Goal: Navigation & Orientation: Find specific page/section

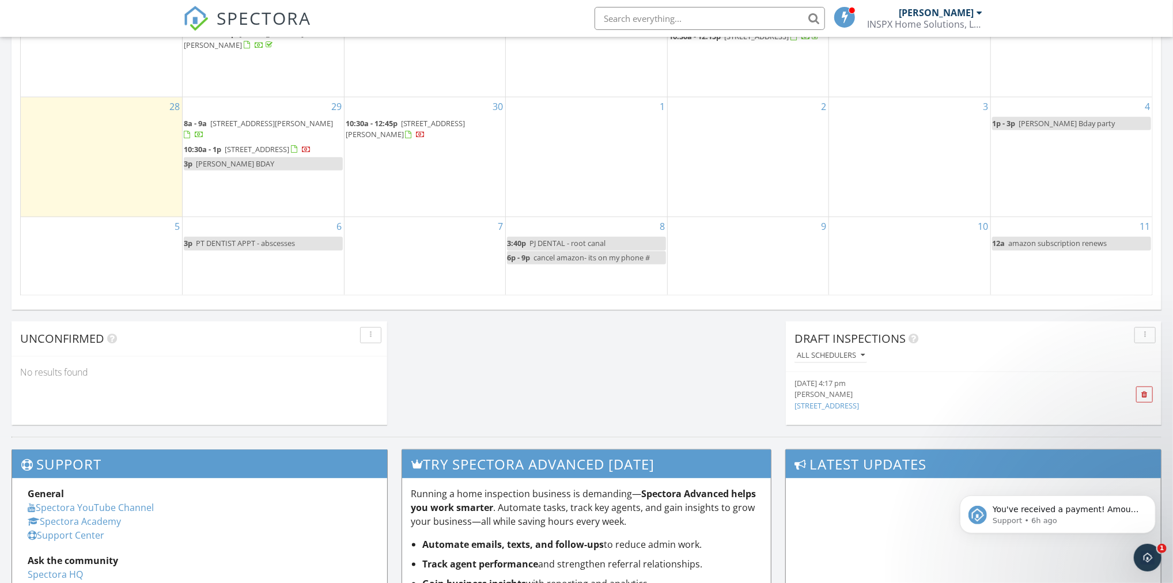
scroll to position [1049, 1174]
click at [1094, 517] on p "Support • 6h ago" at bounding box center [1066, 520] width 149 height 10
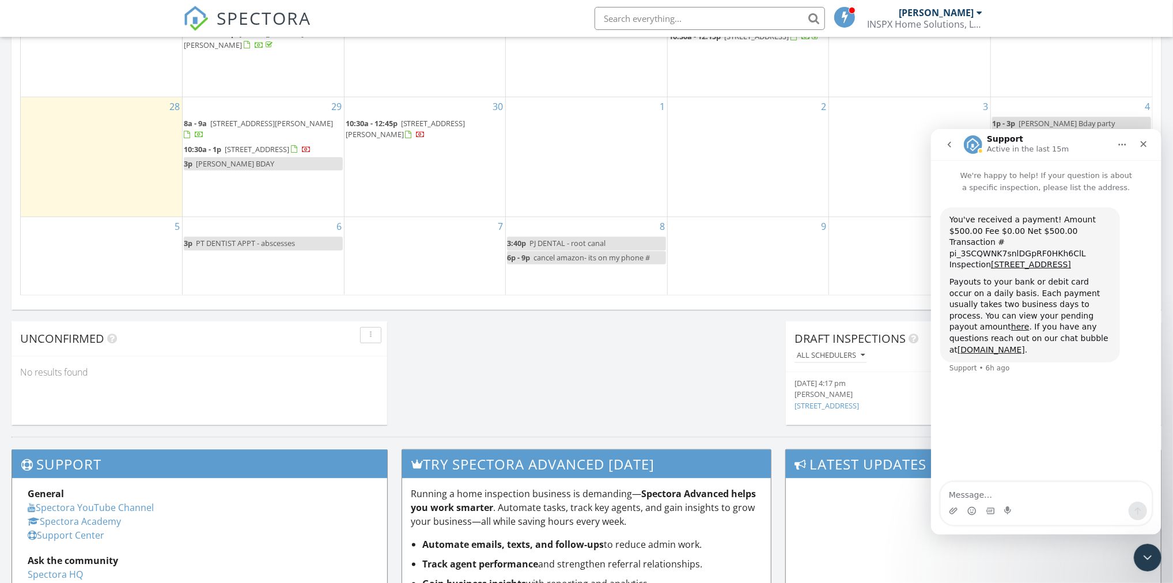
scroll to position [709, 0]
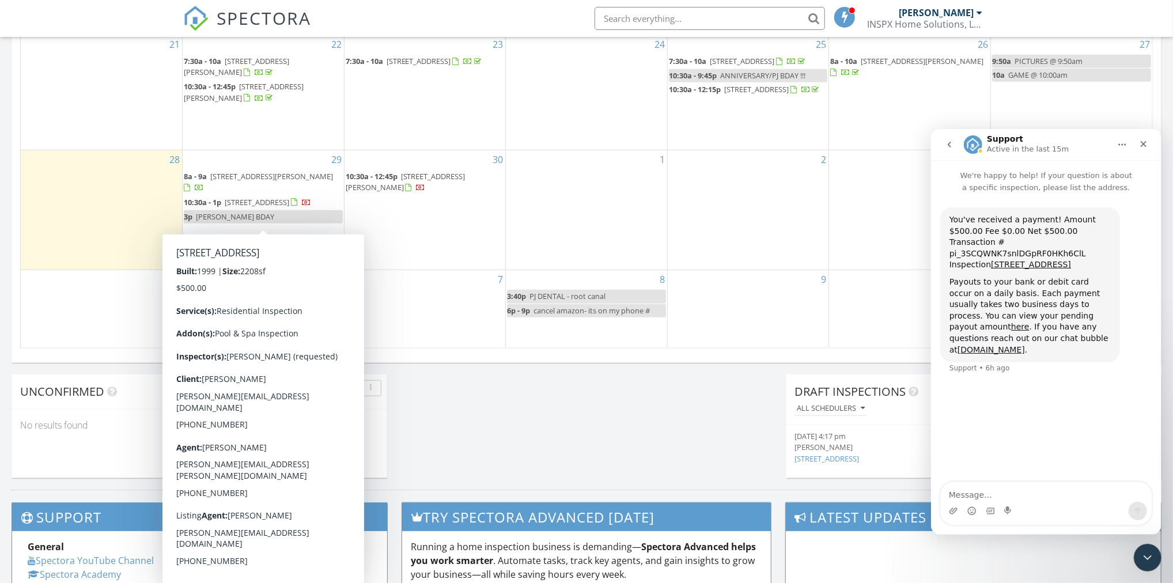
click at [239, 207] on span "[STREET_ADDRESS]" at bounding box center [257, 202] width 65 height 10
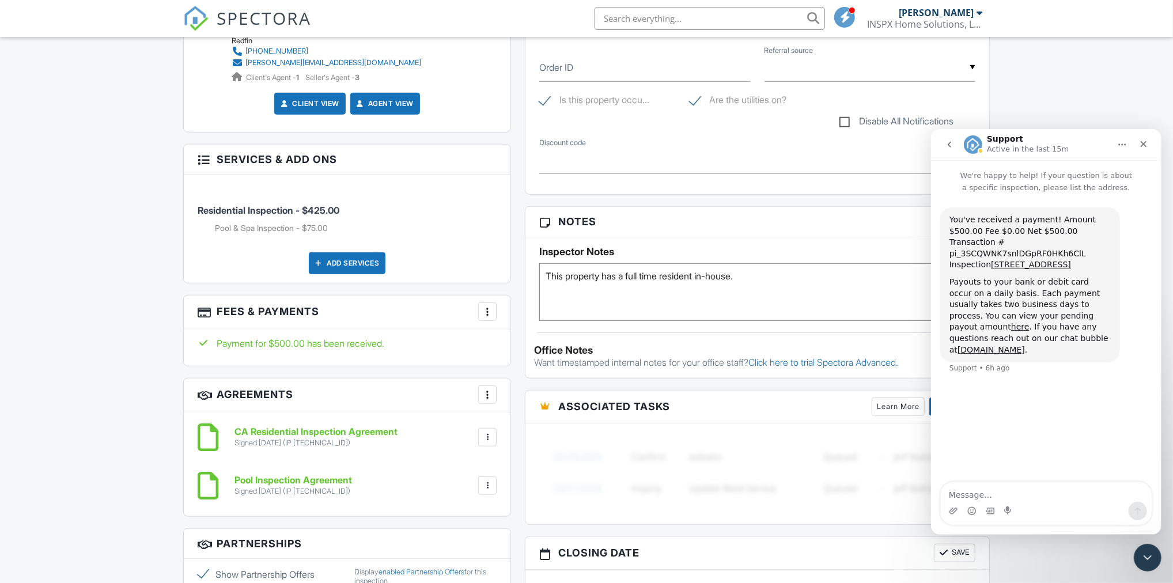
scroll to position [611, 0]
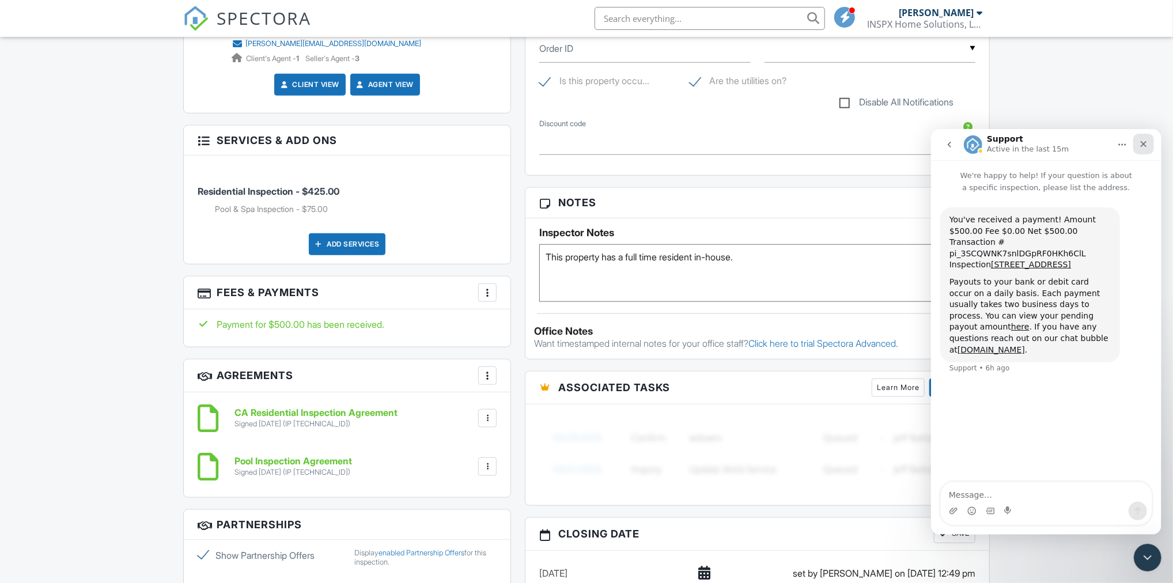
click at [1144, 145] on icon "Close" at bounding box center [1144, 144] width 6 height 6
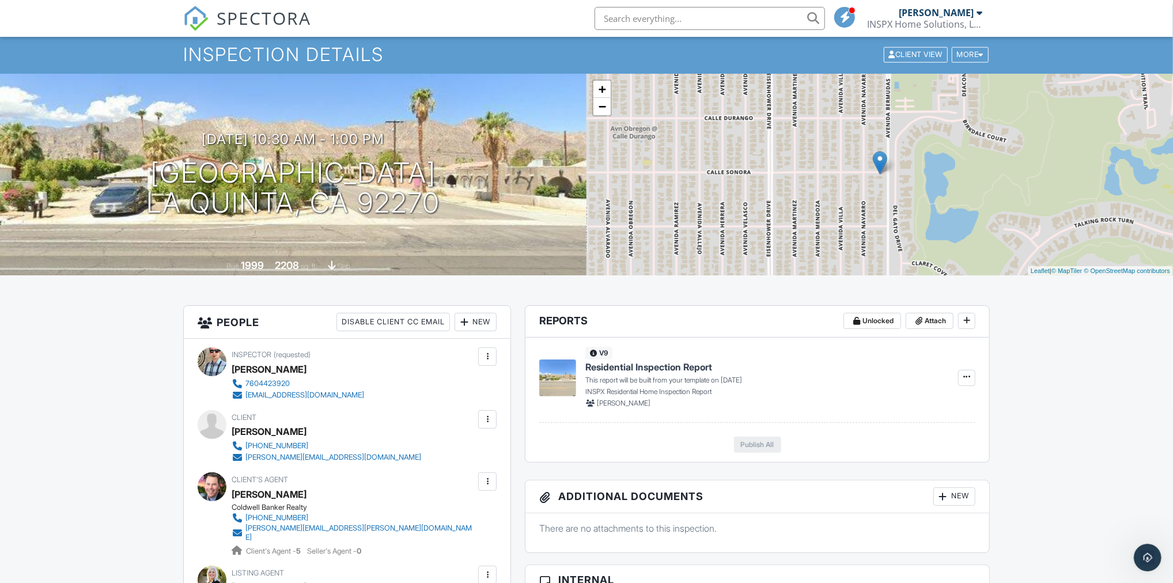
scroll to position [0, 0]
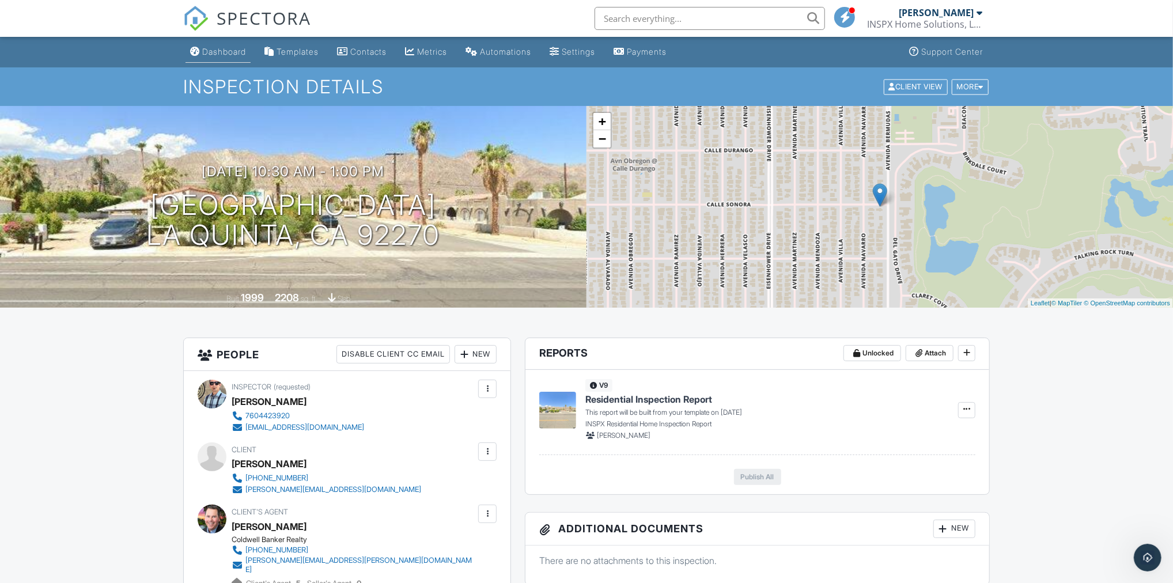
click at [226, 49] on div "Dashboard" at bounding box center [224, 52] width 44 height 10
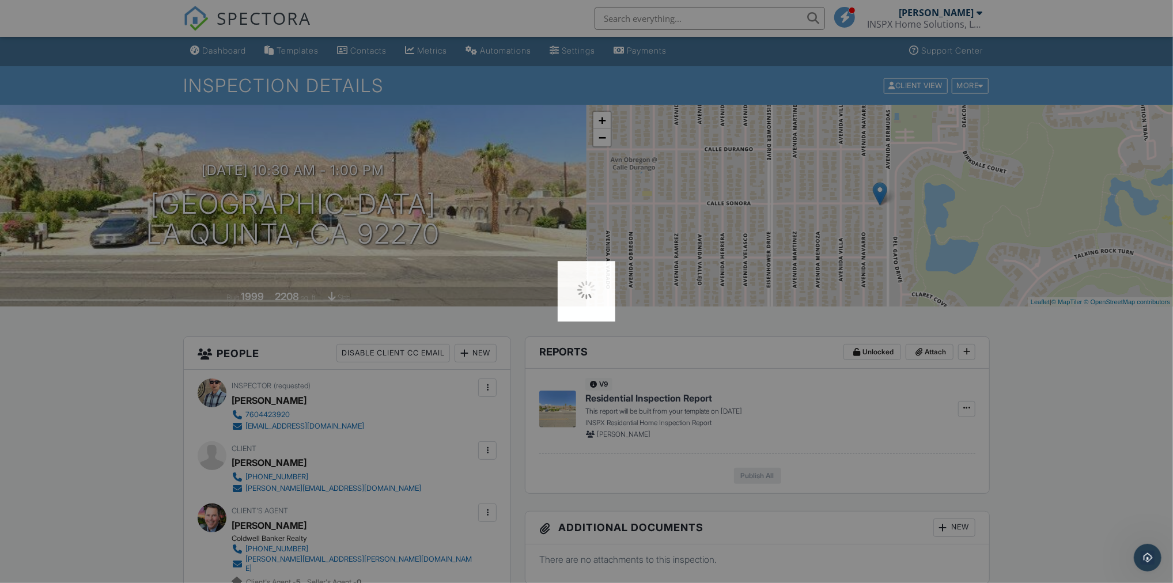
scroll to position [2, 0]
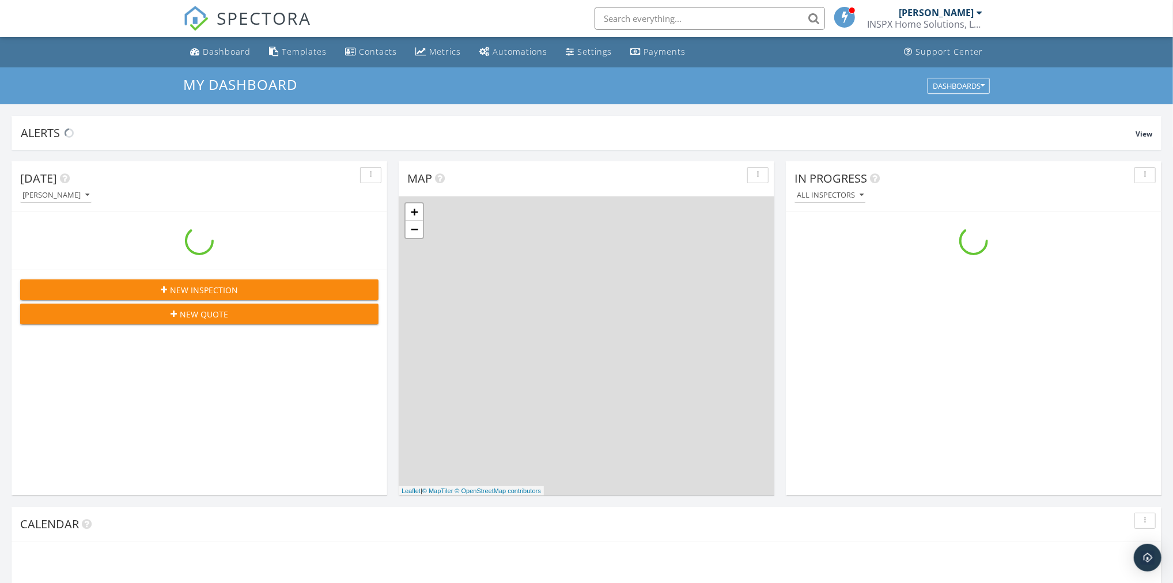
scroll to position [1049, 1174]
